Goal: Task Accomplishment & Management: Complete application form

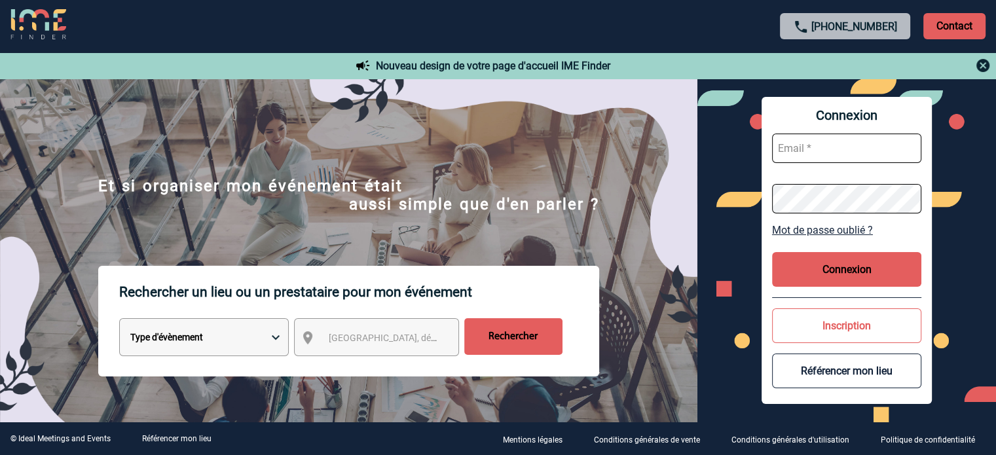
type input "[EMAIL_ADDRESS][DOMAIN_NAME]"
click at [806, 264] on button "Connexion" at bounding box center [846, 269] width 149 height 35
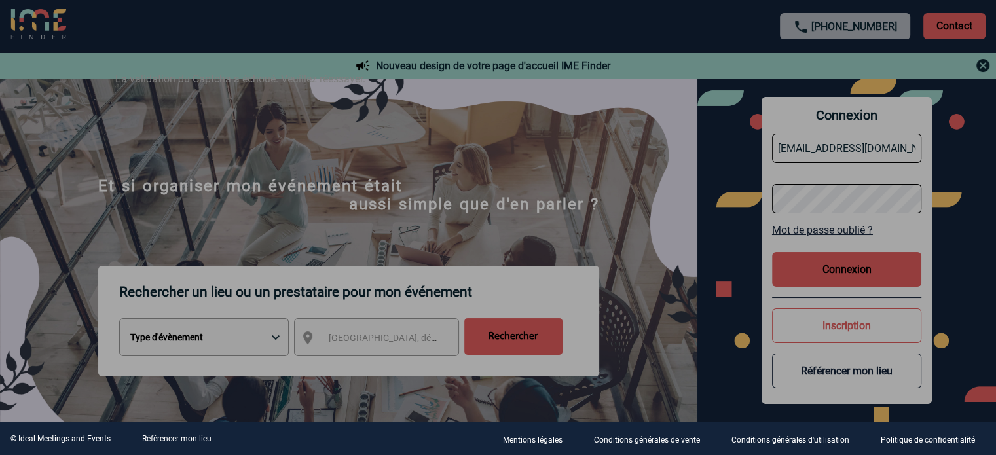
click at [594, 164] on div at bounding box center [498, 227] width 996 height 455
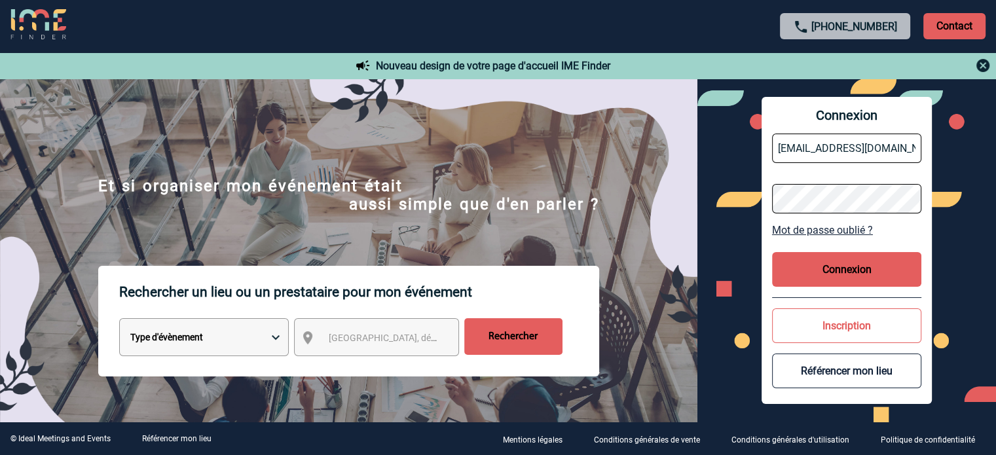
click at [829, 269] on button "Connexion" at bounding box center [846, 269] width 149 height 35
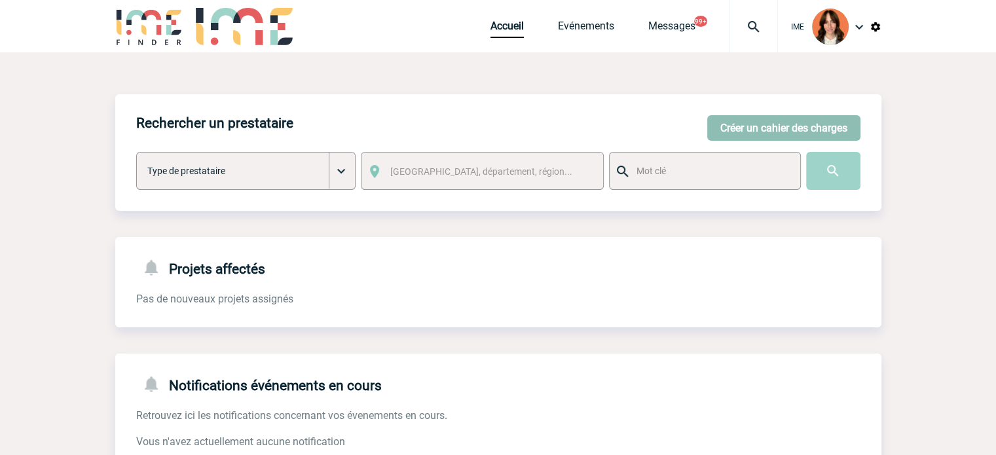
click at [795, 125] on button "Créer un cahier des charges" at bounding box center [783, 128] width 153 height 26
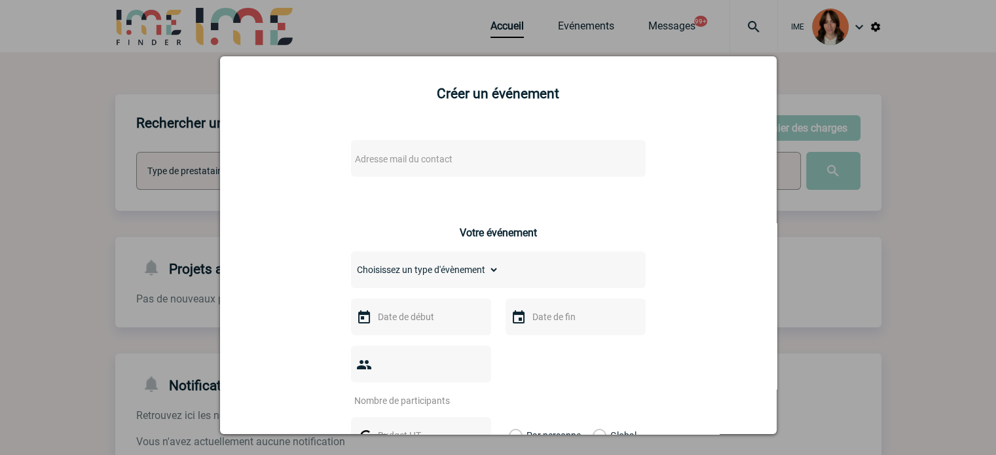
click at [429, 153] on span "Adresse mail du contact" at bounding box center [464, 159] width 229 height 18
click at [423, 159] on span "Adresse mail du contact" at bounding box center [404, 159] width 98 height 10
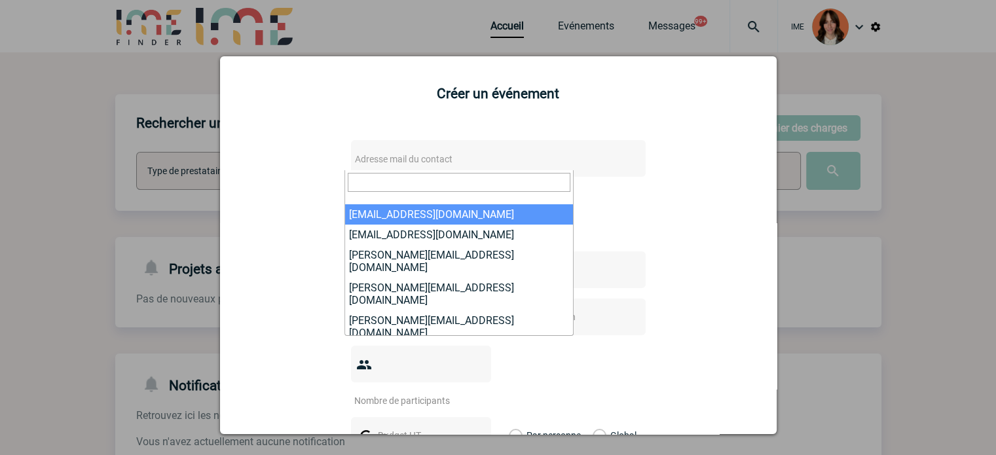
click at [328, 98] on h2 "Créer un événement" at bounding box center [498, 94] width 524 height 16
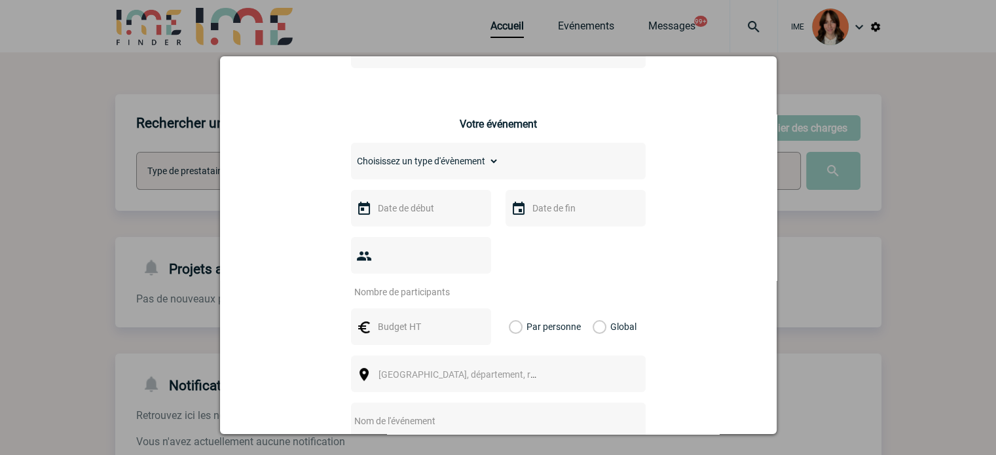
scroll to position [131, 0]
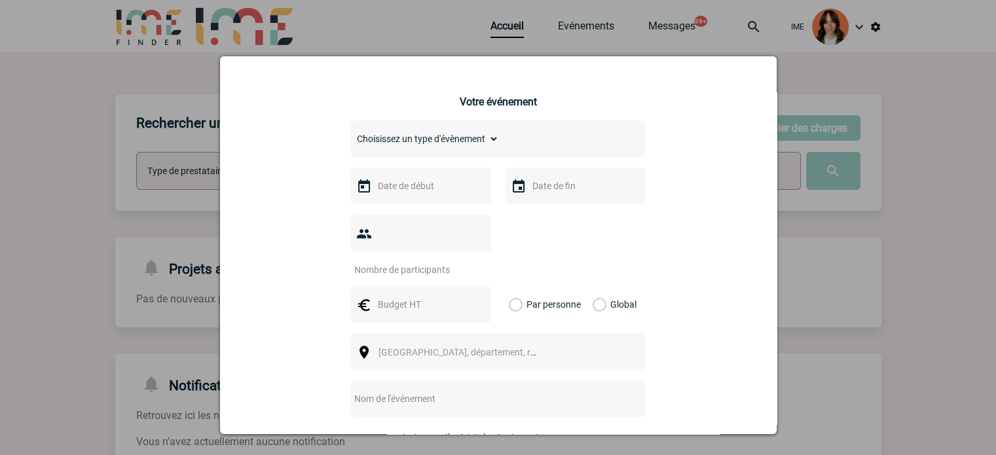
click at [496, 140] on div "Choisissez un type d'évènement Séminaire avec nuitée Séminaire sans nuitée Repa…" at bounding box center [498, 139] width 295 height 37
click at [490, 137] on select "Choisissez un type d'évènement Séminaire avec nuitée Séminaire sans nuitée Repa…" at bounding box center [425, 139] width 148 height 18
click at [277, 132] on div "Adresse mail du contact Ce contact n'a pas d’entité active dans la plateforme V…" at bounding box center [498, 335] width 524 height 676
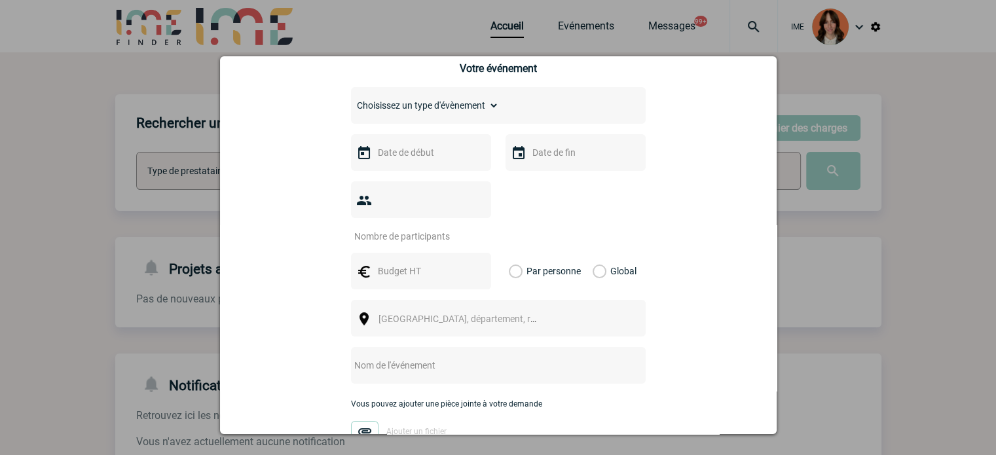
scroll to position [197, 0]
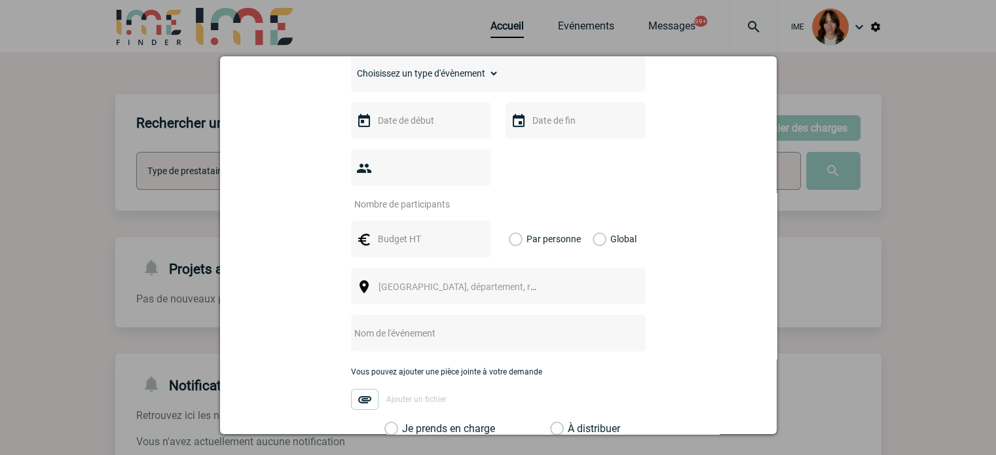
click at [407, 231] on input "text" at bounding box center [420, 239] width 90 height 17
drag, startPoint x: 305, startPoint y: 258, endPoint x: 322, endPoint y: 280, distance: 27.5
click at [305, 258] on div "Adresse mail du contact Ce contact n'a pas d’entité active dans la plateforme V…" at bounding box center [498, 269] width 524 height 676
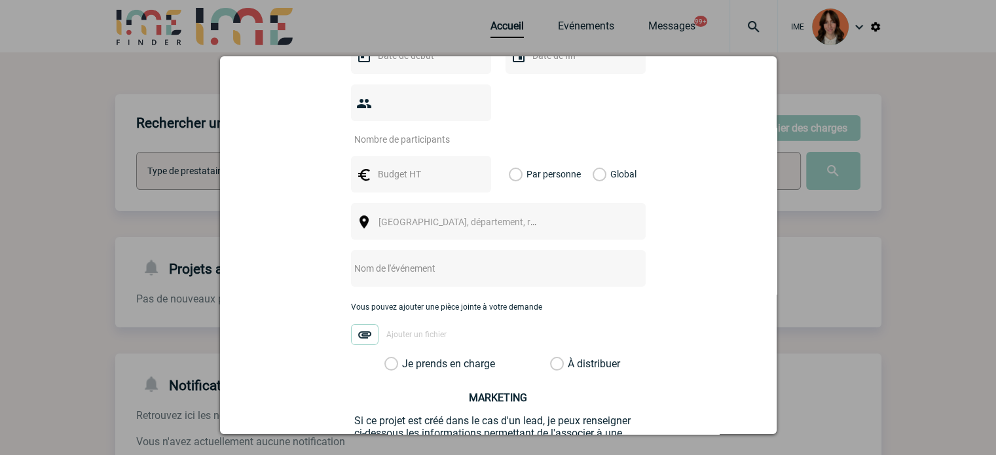
scroll to position [262, 0]
click at [440, 216] on span "[GEOGRAPHIC_DATA], département, région..." at bounding box center [470, 221] width 182 height 10
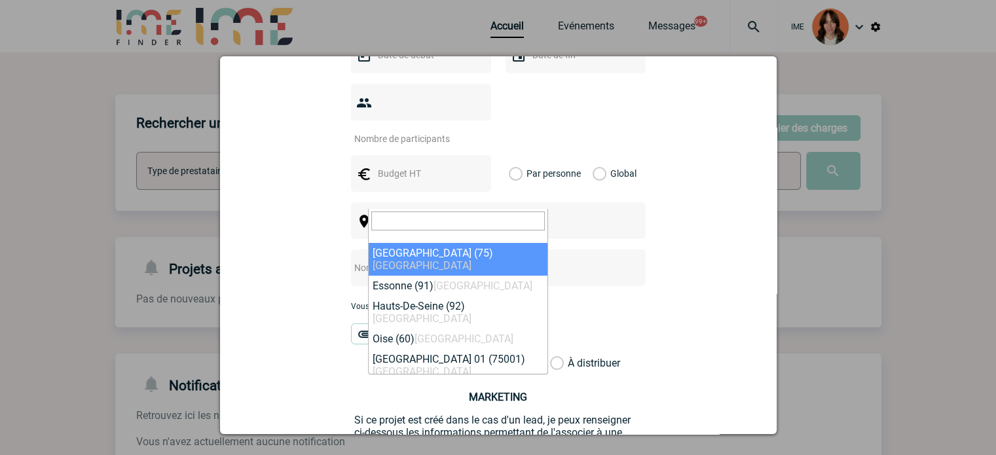
click at [345, 240] on div "Adresse mail du contact Ce contact n'a pas d’entité active dans la plateforme V…" at bounding box center [498, 204] width 524 height 676
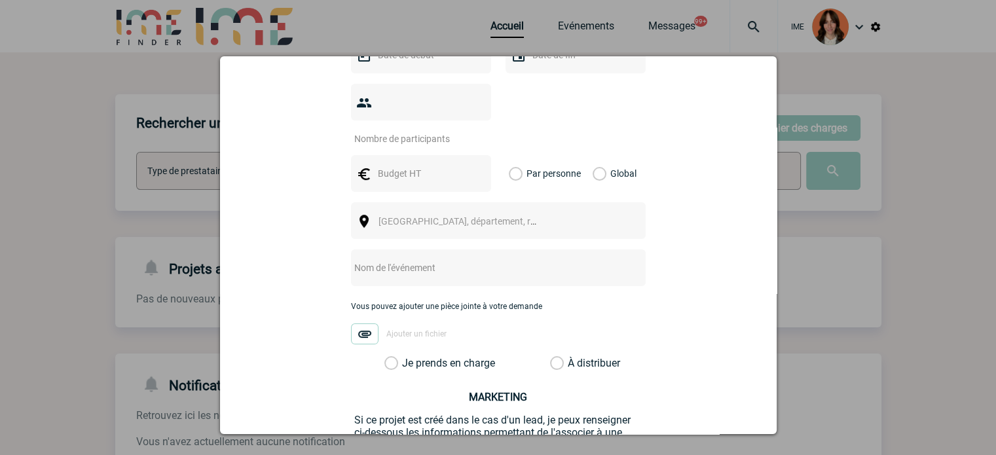
click at [362, 259] on input "text" at bounding box center [481, 267] width 260 height 17
click at [305, 217] on div "Adresse mail du contact Ce contact n'a pas d’entité active dans la plateforme V…" at bounding box center [498, 204] width 524 height 676
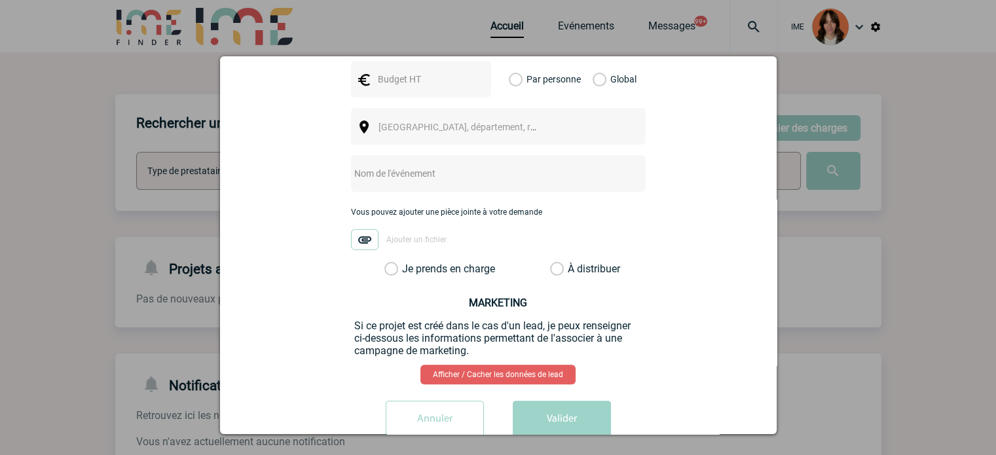
scroll to position [367, 0]
